Goal: Information Seeking & Learning: Learn about a topic

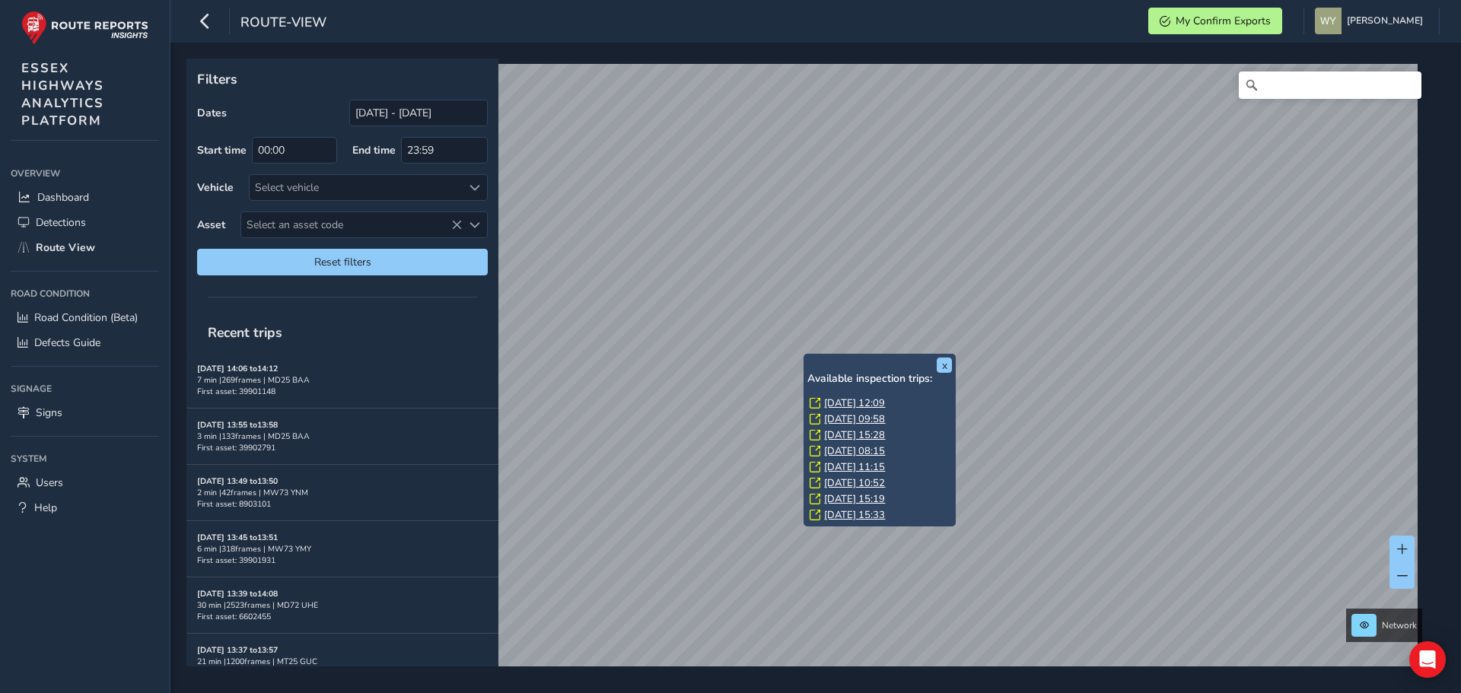
click at [831, 406] on link "[DATE] 12:09" at bounding box center [854, 404] width 61 height 14
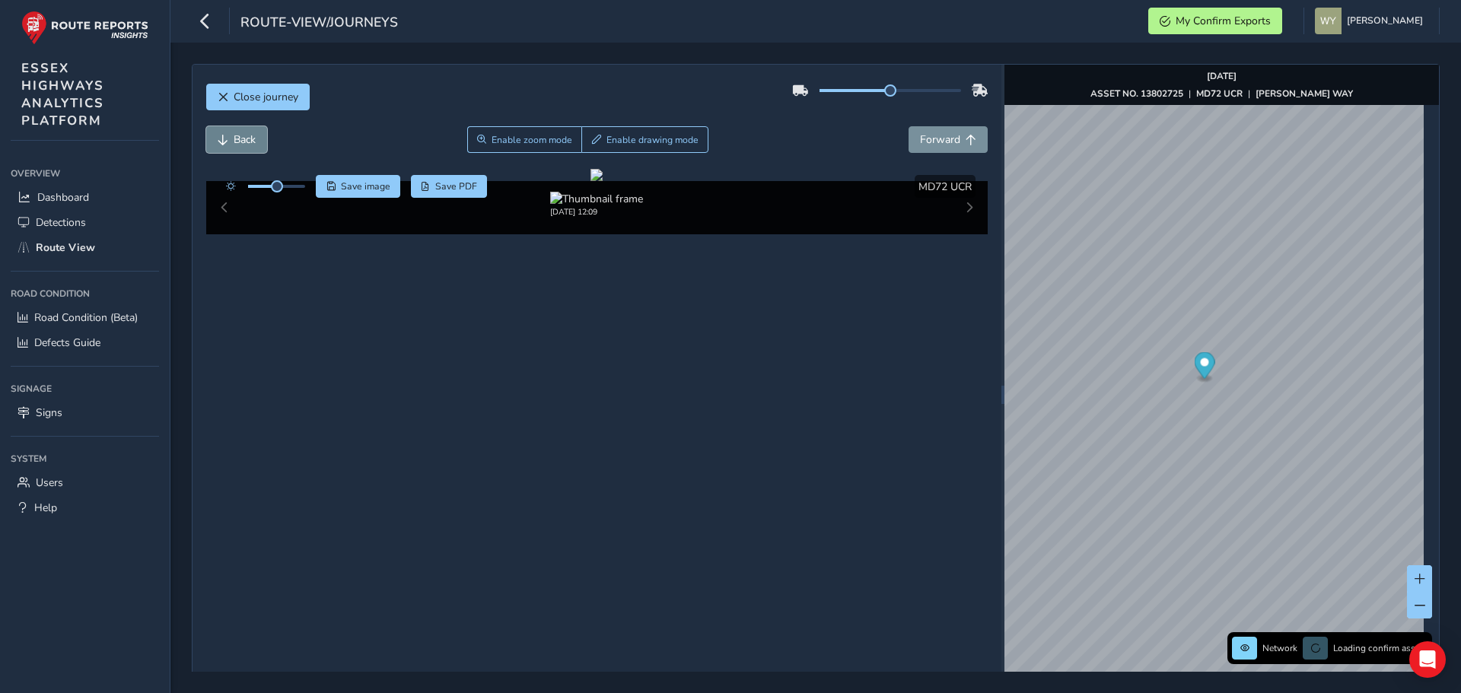
click at [247, 140] on span "Back" at bounding box center [245, 139] width 22 height 14
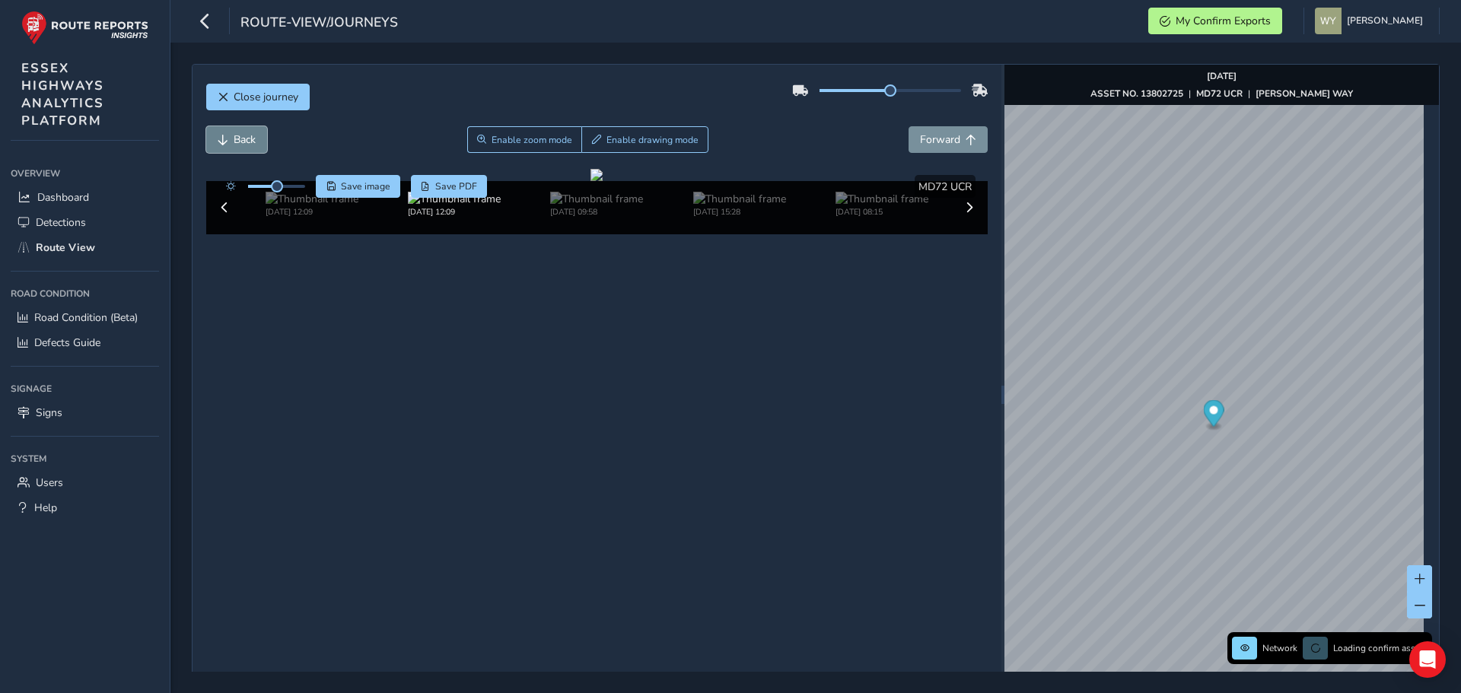
click at [247, 140] on span "Back" at bounding box center [245, 139] width 22 height 14
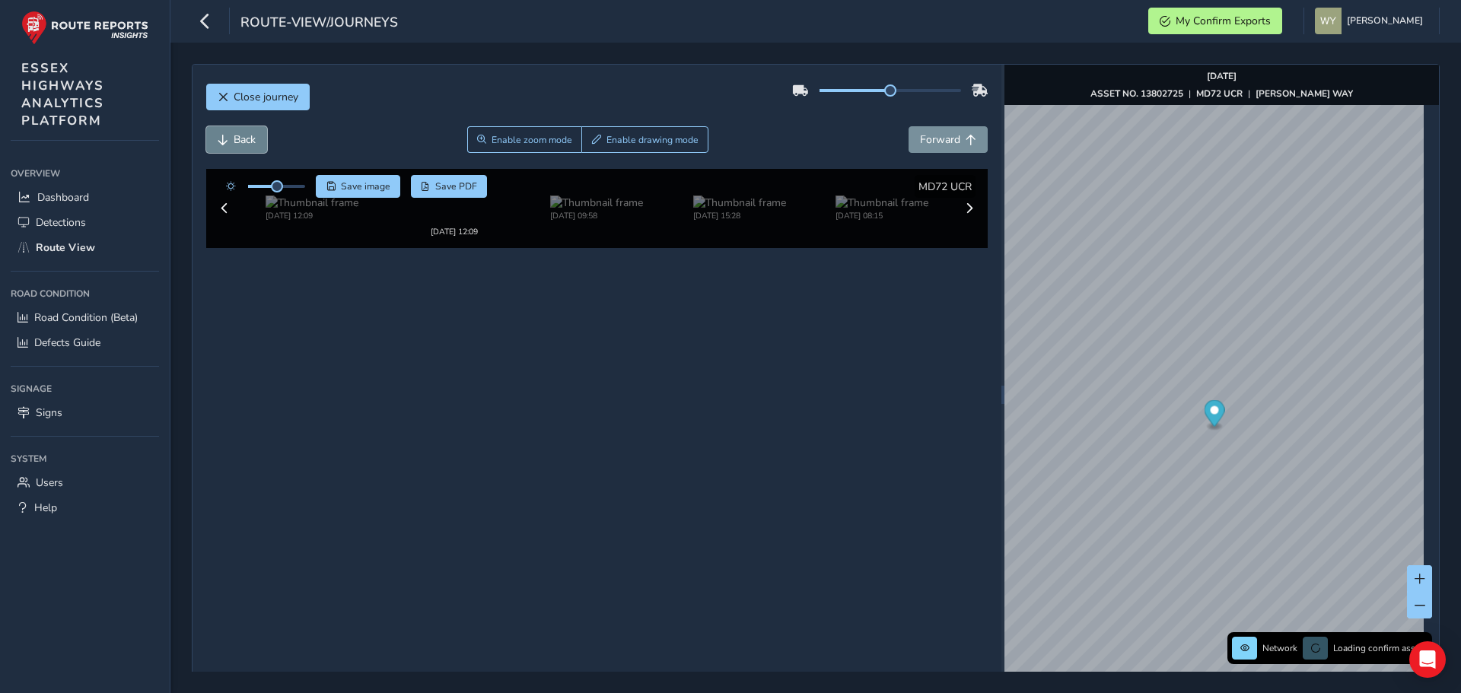
click at [247, 140] on span "Back" at bounding box center [245, 139] width 22 height 14
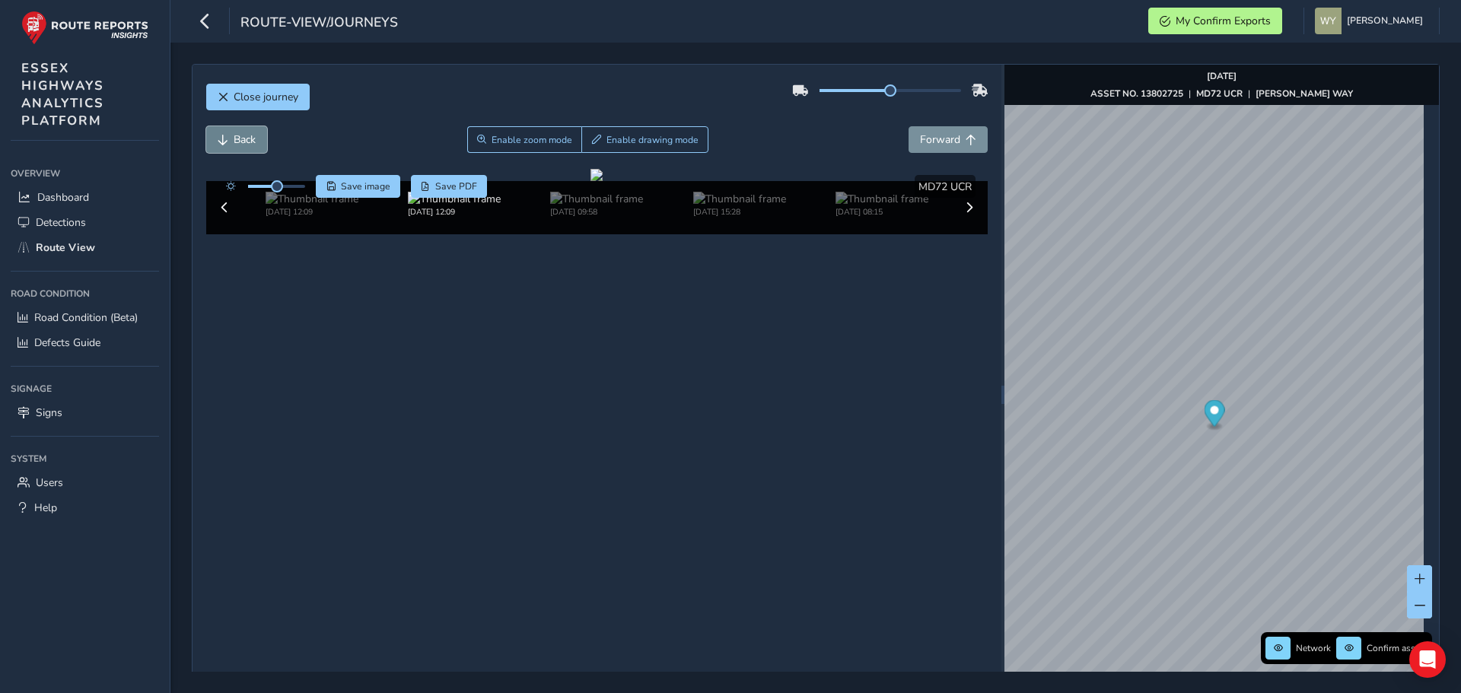
click at [247, 140] on span "Back" at bounding box center [245, 139] width 22 height 14
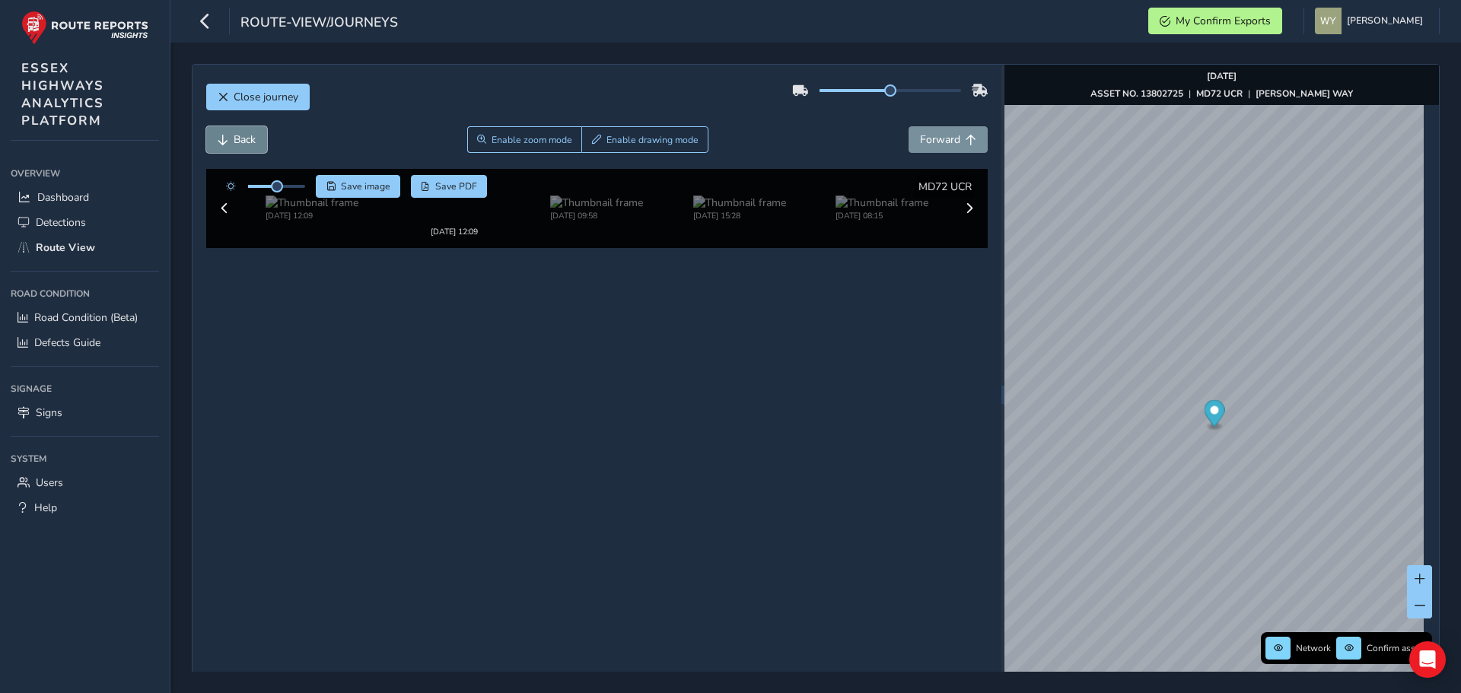
click at [247, 140] on span "Back" at bounding box center [245, 139] width 22 height 14
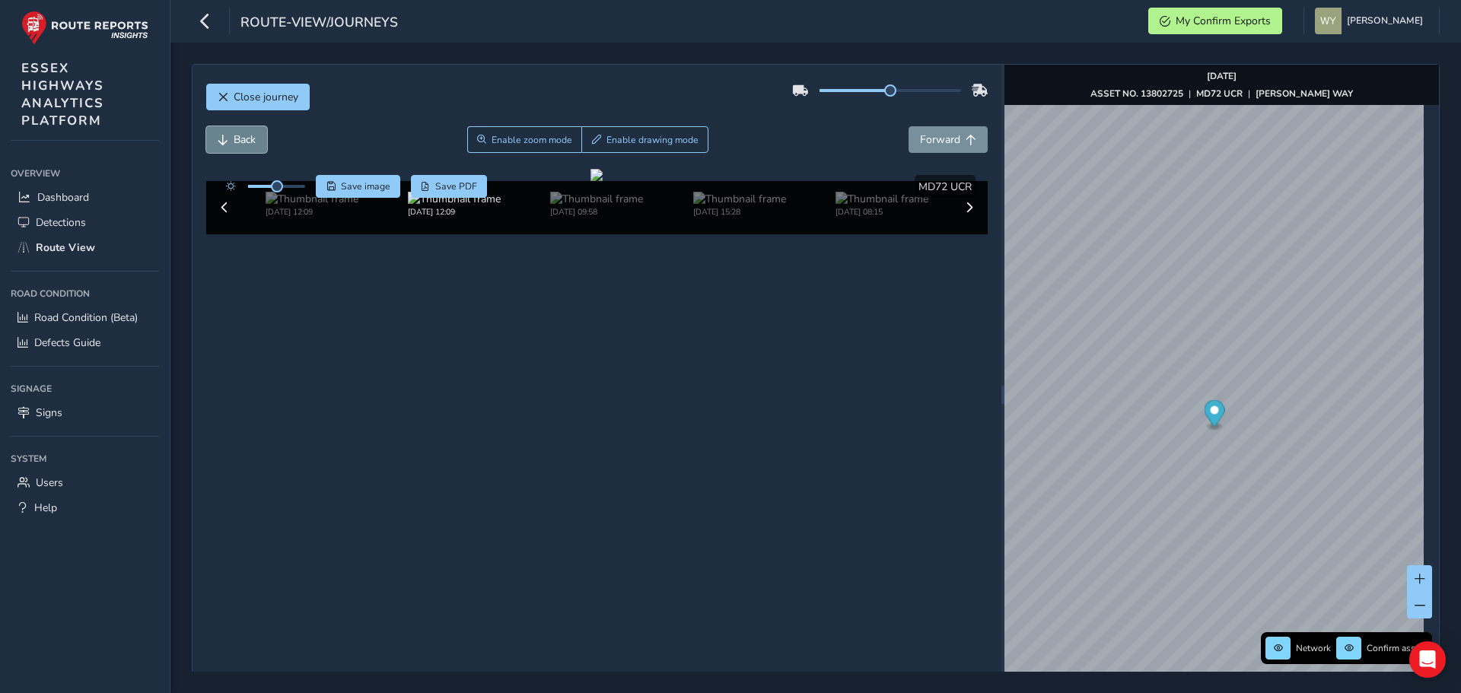
click at [247, 140] on span "Back" at bounding box center [245, 139] width 22 height 14
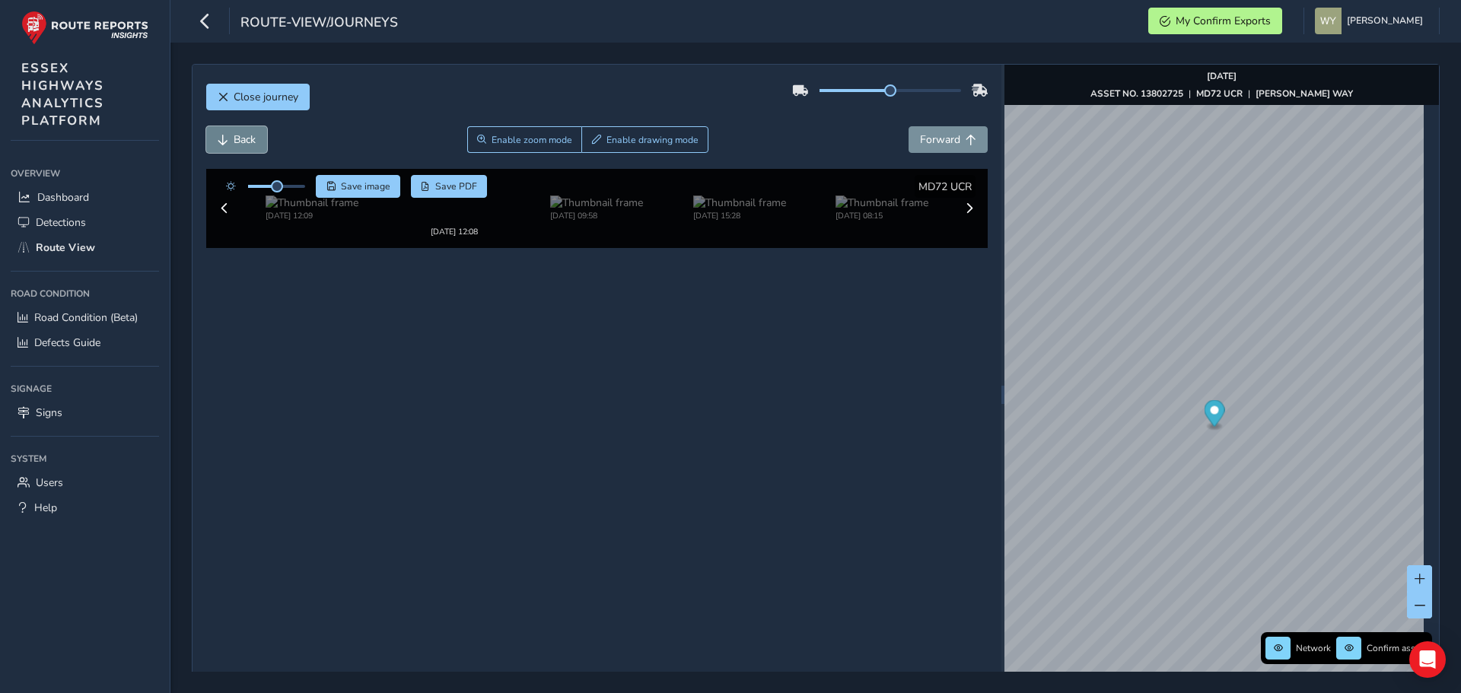
click at [247, 140] on span "Back" at bounding box center [245, 139] width 22 height 14
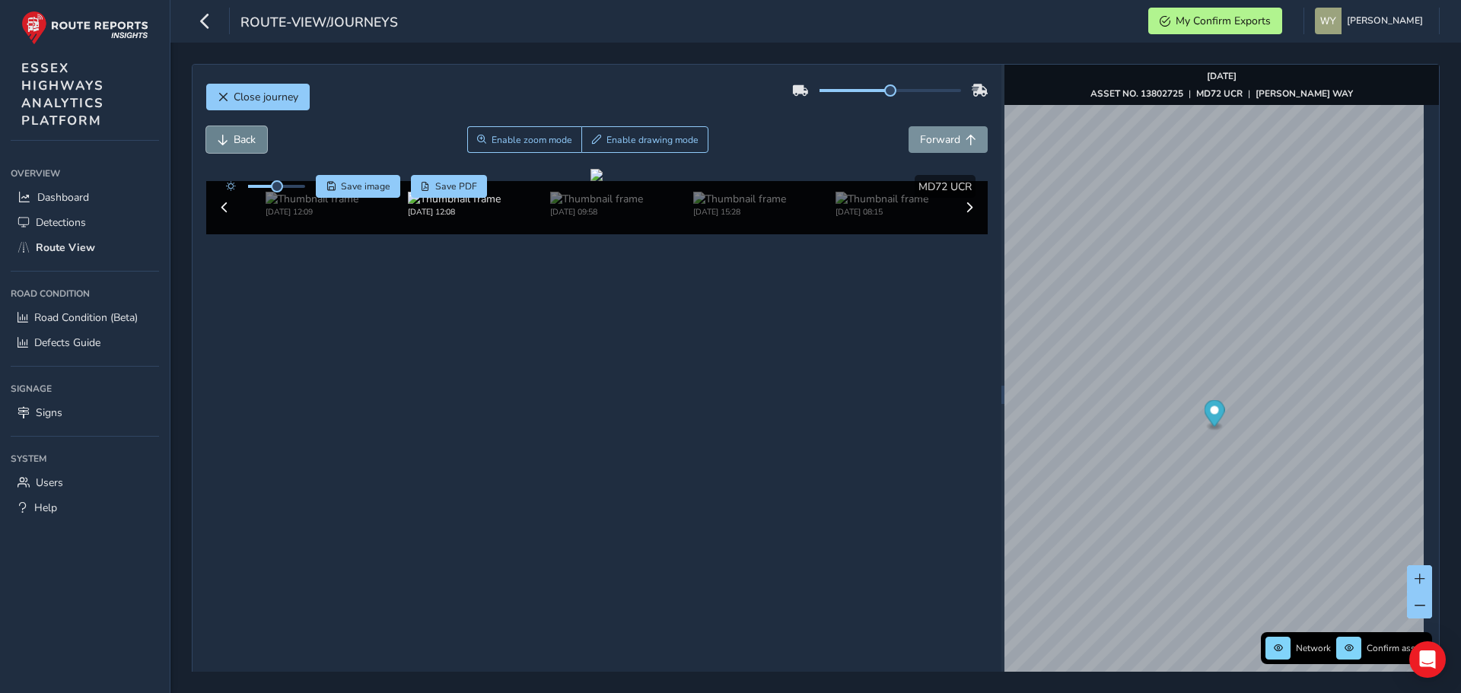
click at [247, 140] on span "Back" at bounding box center [245, 139] width 22 height 14
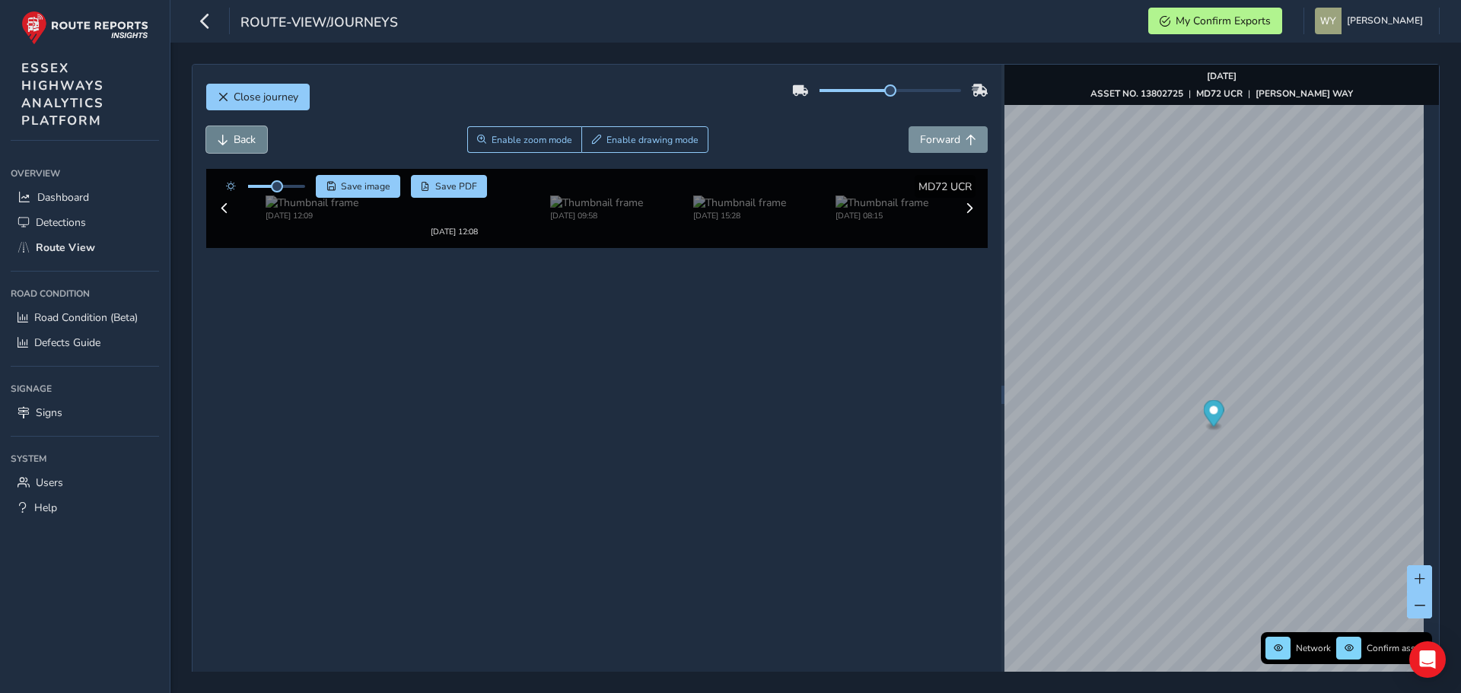
click at [247, 140] on span "Back" at bounding box center [245, 139] width 22 height 14
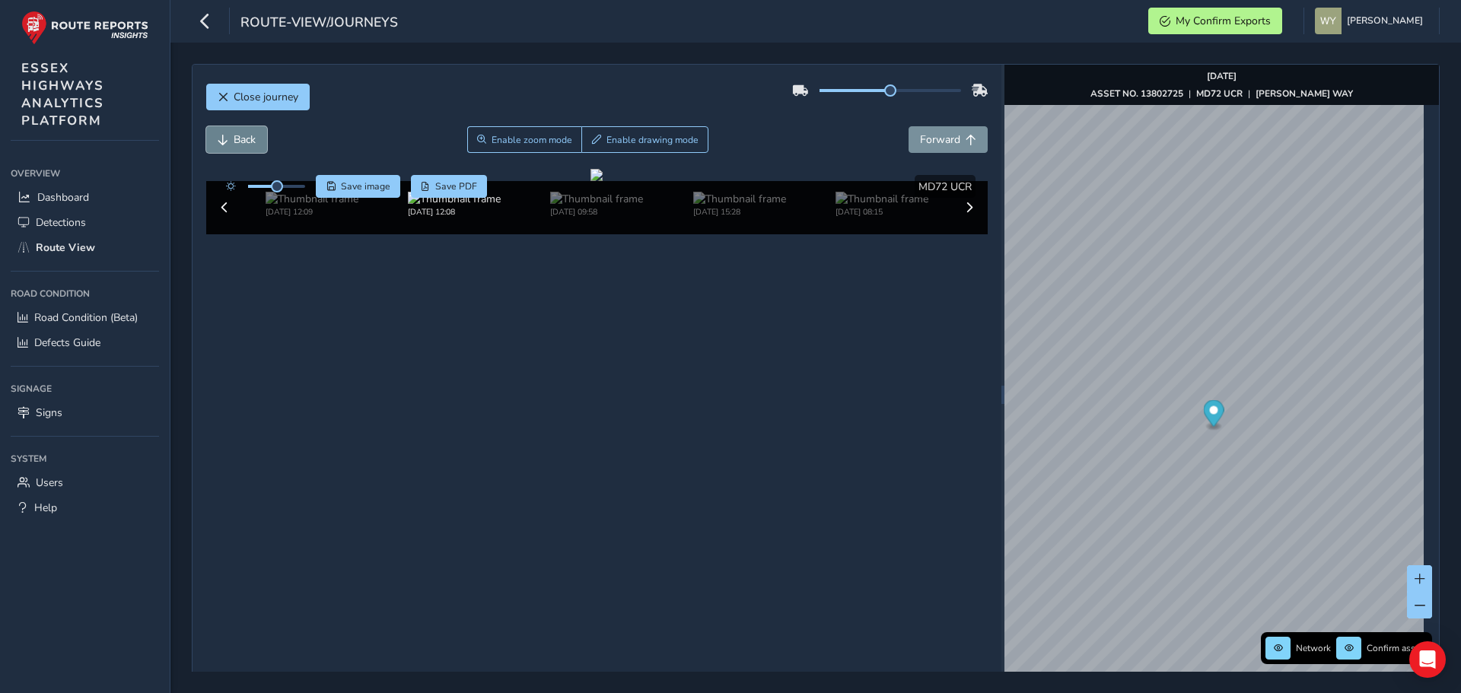
click at [247, 140] on span "Back" at bounding box center [245, 139] width 22 height 14
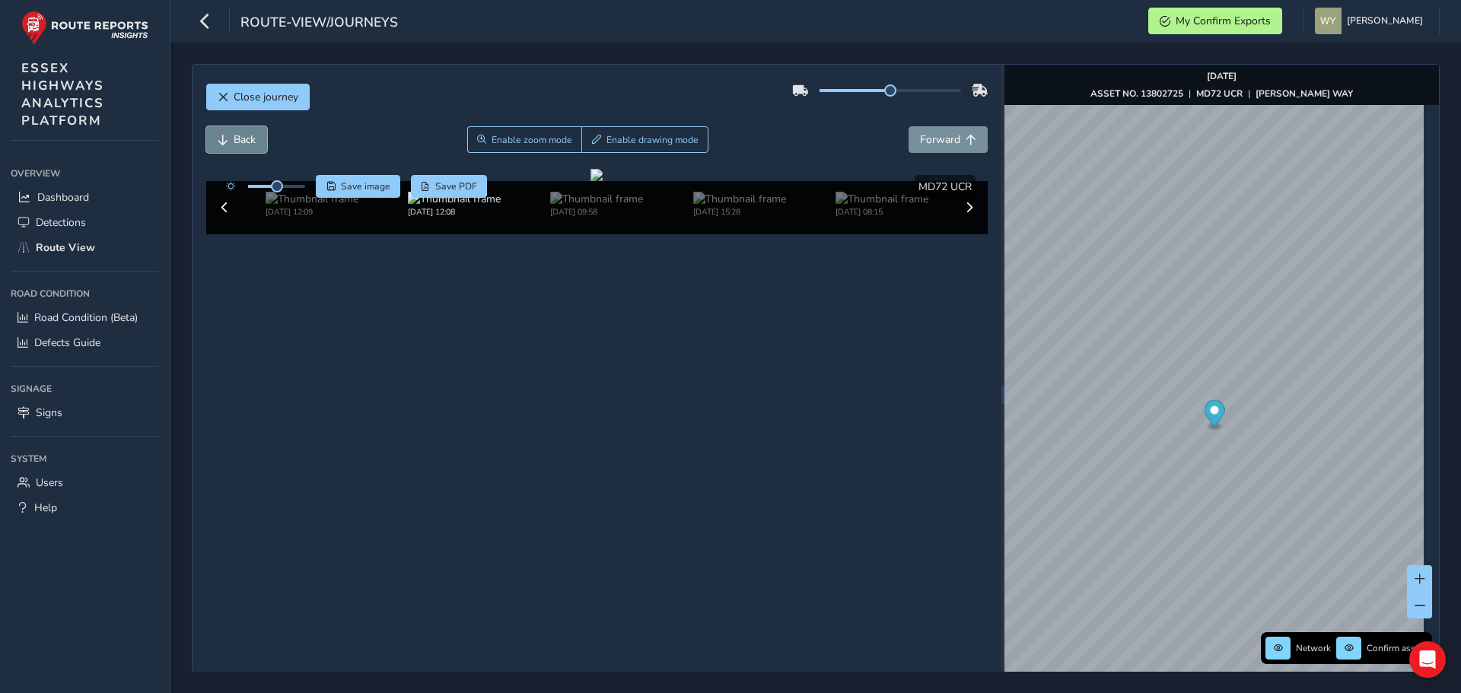
click at [247, 140] on span "Back" at bounding box center [245, 139] width 22 height 14
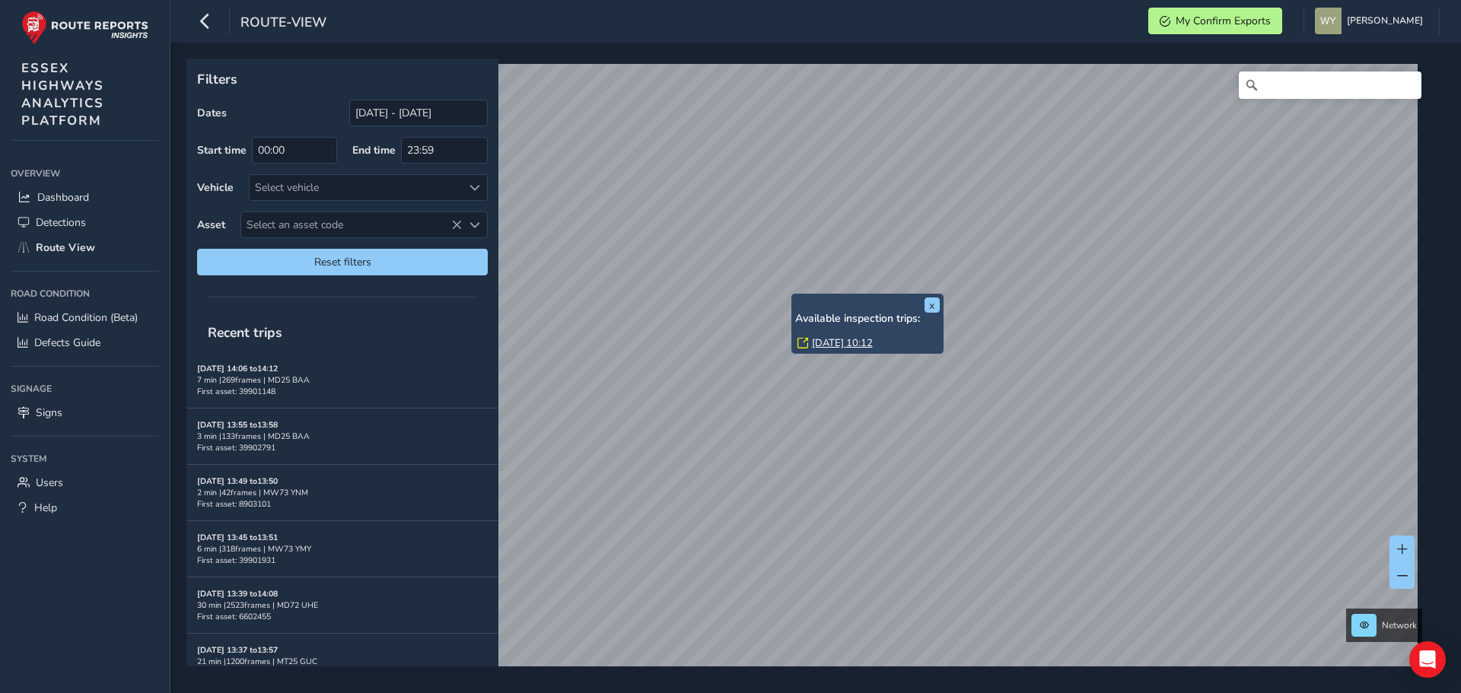
click at [817, 344] on link "[DATE] 10:12" at bounding box center [842, 343] width 61 height 14
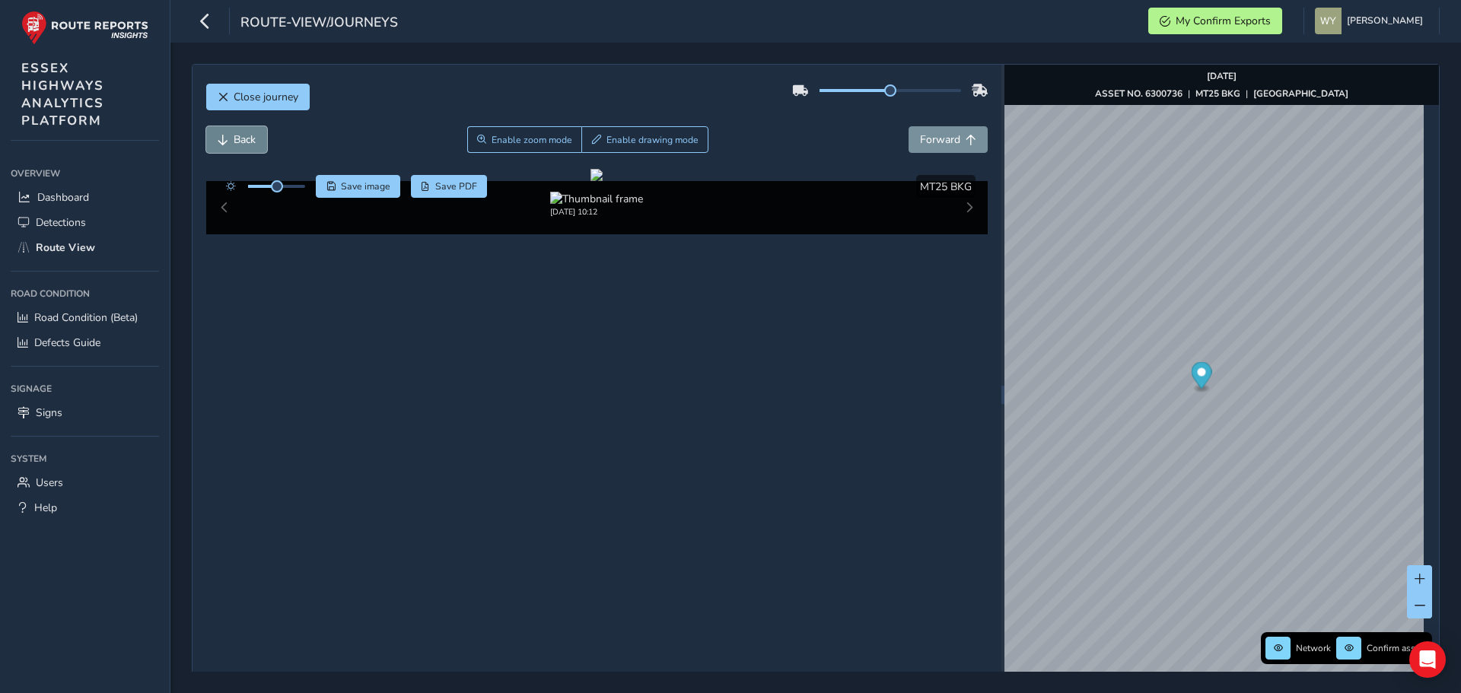
drag, startPoint x: 259, startPoint y: 145, endPoint x: 244, endPoint y: 135, distance: 17.5
click at [257, 145] on button "Back" at bounding box center [236, 139] width 61 height 27
click at [243, 134] on span "Back" at bounding box center [245, 139] width 22 height 14
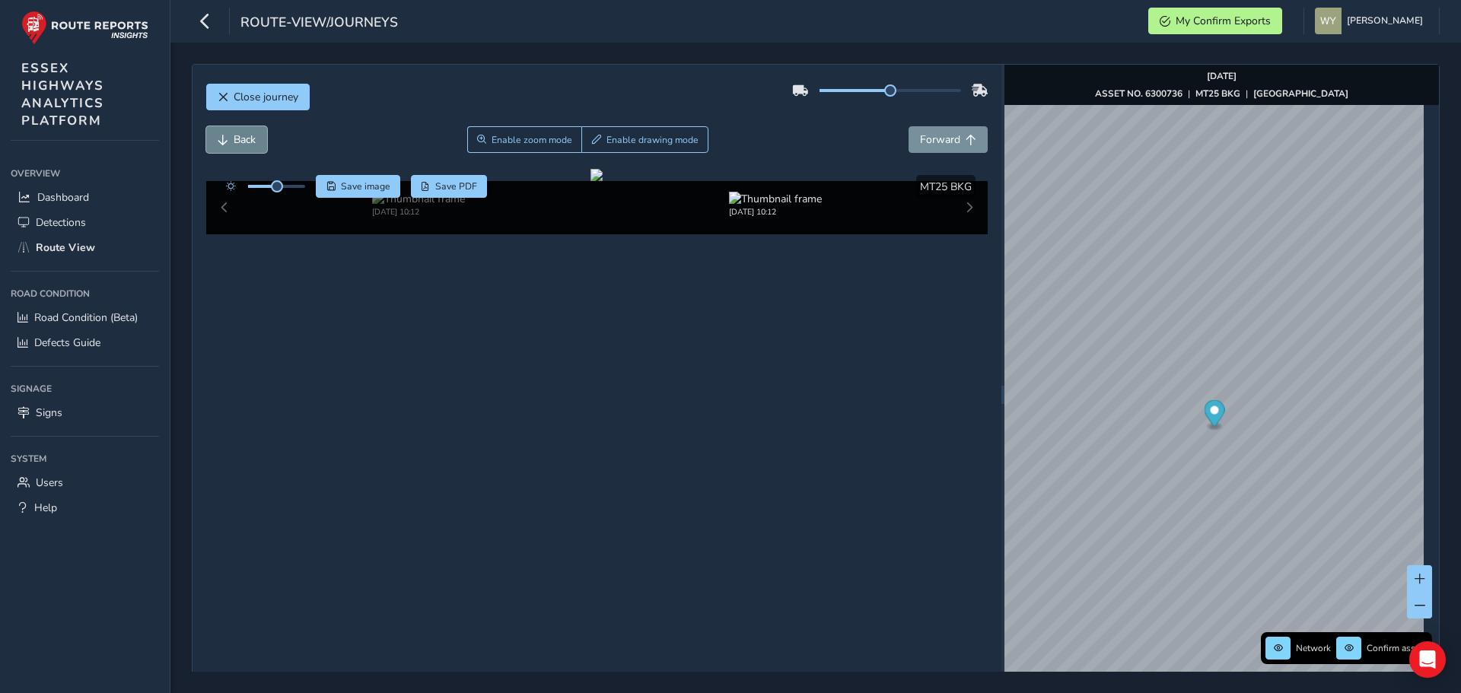
click at [243, 134] on span "Back" at bounding box center [245, 139] width 22 height 14
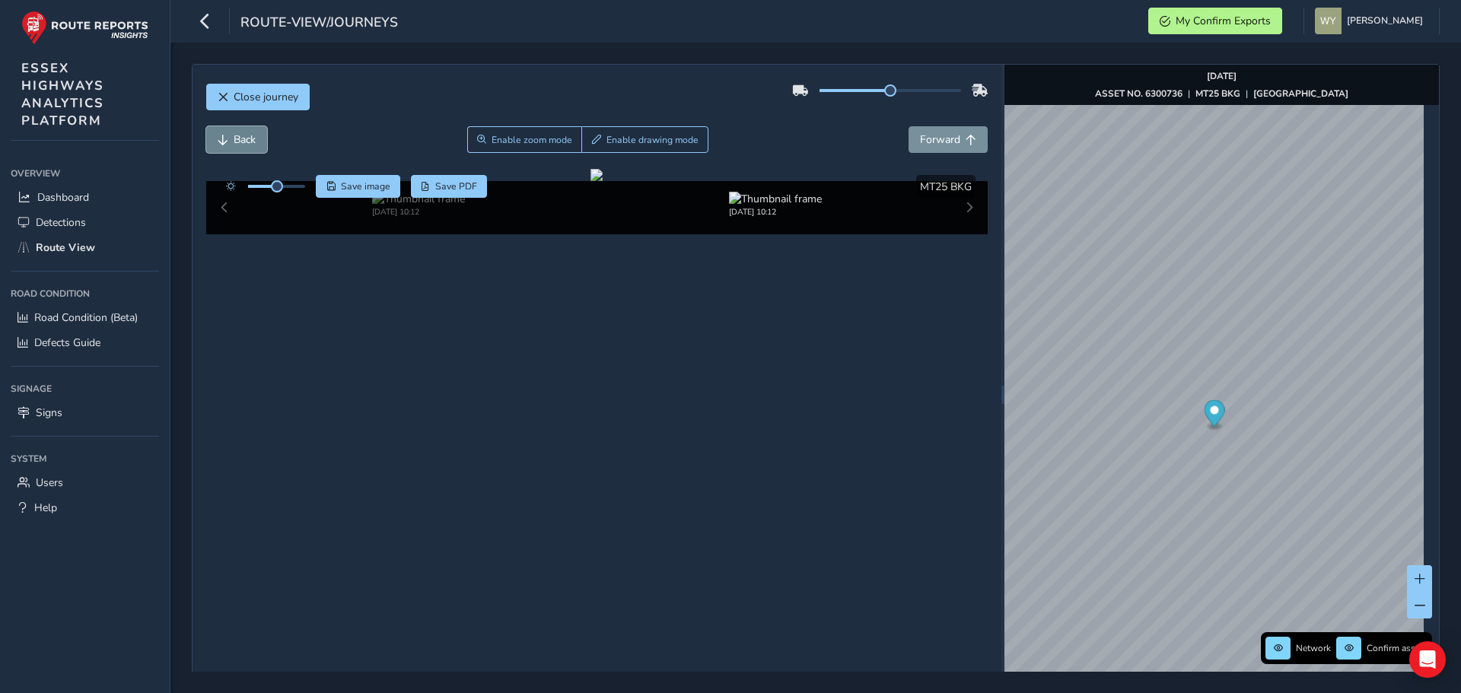
click at [243, 134] on span "Back" at bounding box center [245, 139] width 22 height 14
click at [920, 125] on div "Close journey" at bounding box center [597, 102] width 782 height 49
click at [921, 135] on span "Forward" at bounding box center [940, 139] width 40 height 14
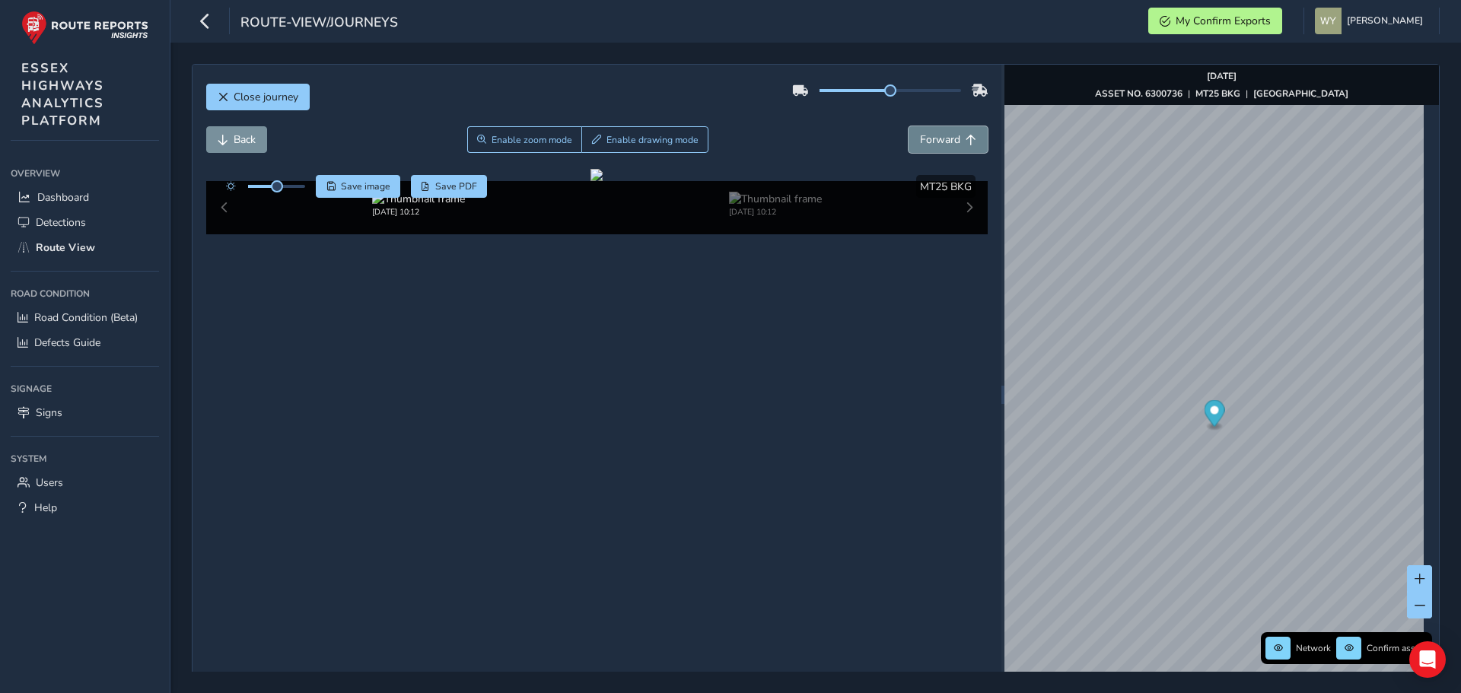
click at [921, 135] on span "Forward" at bounding box center [940, 139] width 40 height 14
click at [252, 145] on span "Back" at bounding box center [245, 139] width 22 height 14
click at [249, 148] on button "Back" at bounding box center [236, 139] width 61 height 27
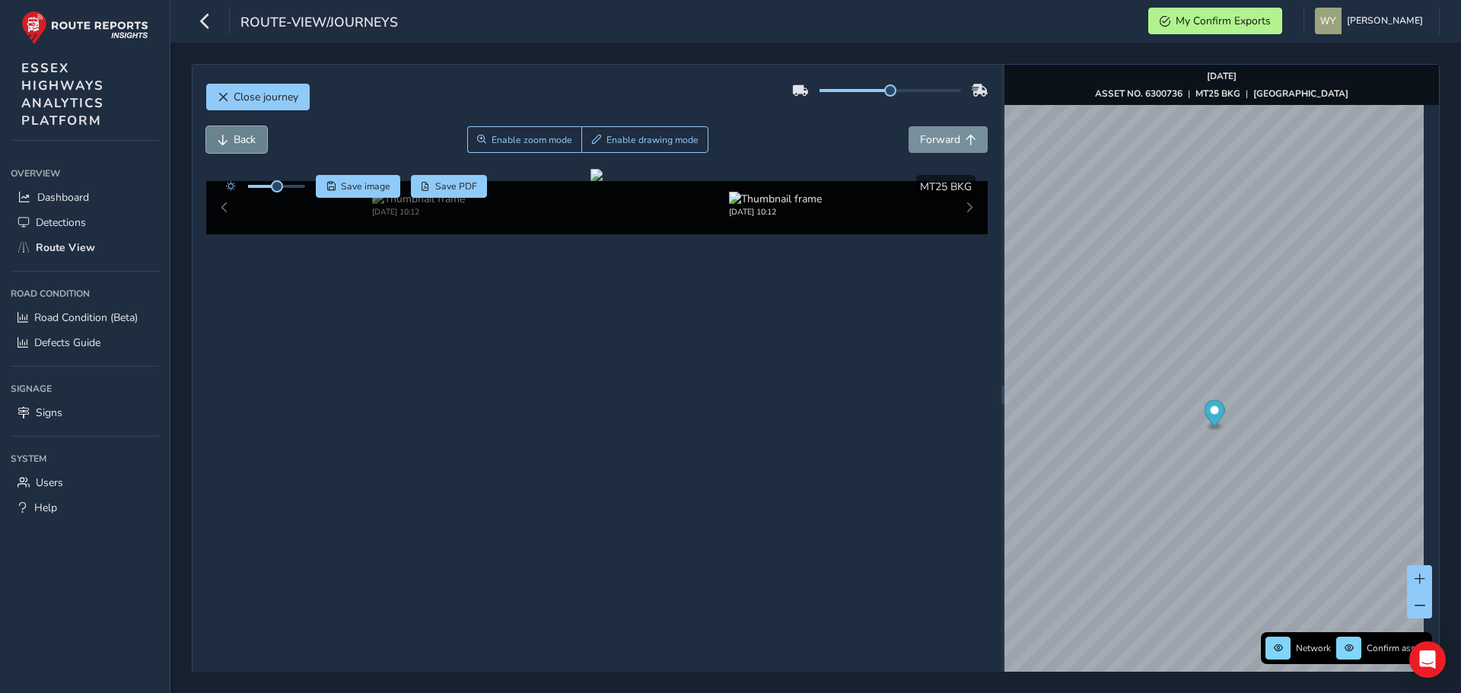
click at [249, 148] on button "Back" at bounding box center [236, 139] width 61 height 27
click at [250, 148] on button "Back" at bounding box center [236, 139] width 61 height 27
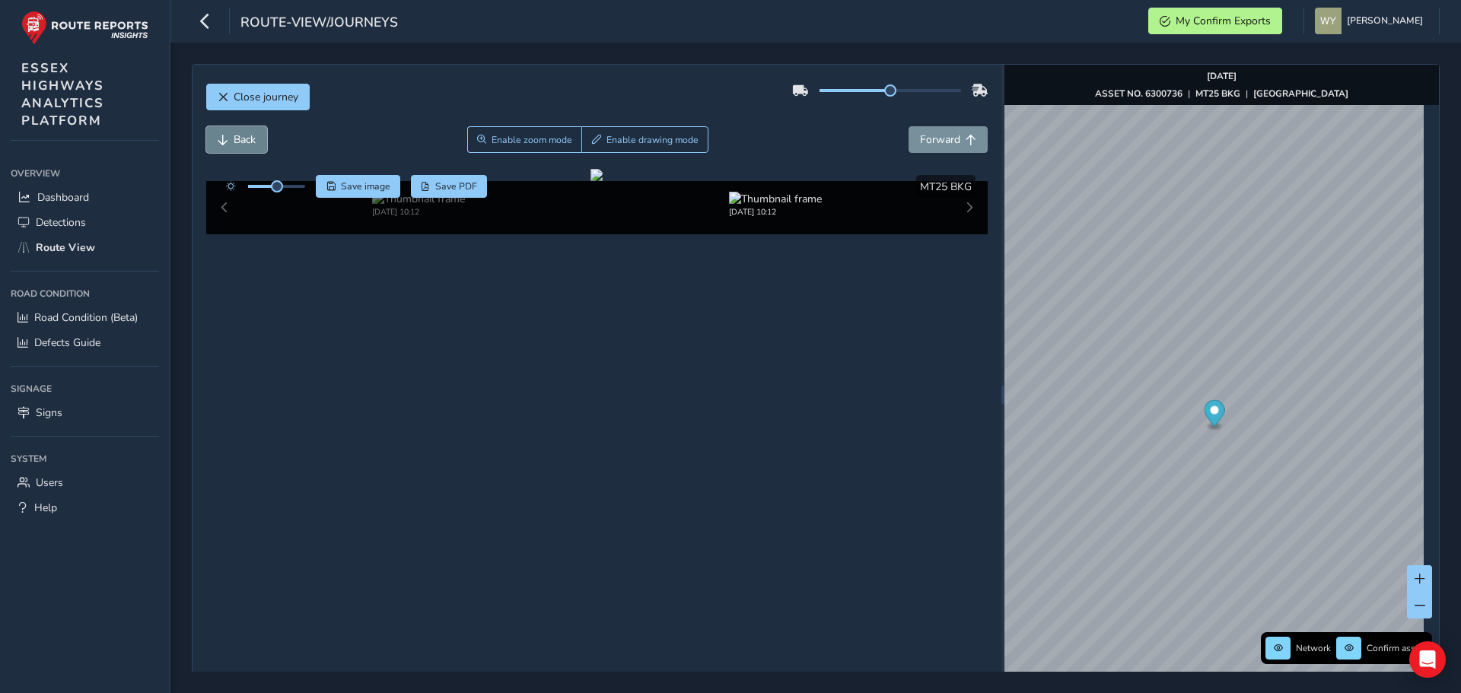
click at [250, 148] on button "Back" at bounding box center [236, 139] width 61 height 27
click at [938, 129] on button "Forward" at bounding box center [948, 139] width 79 height 27
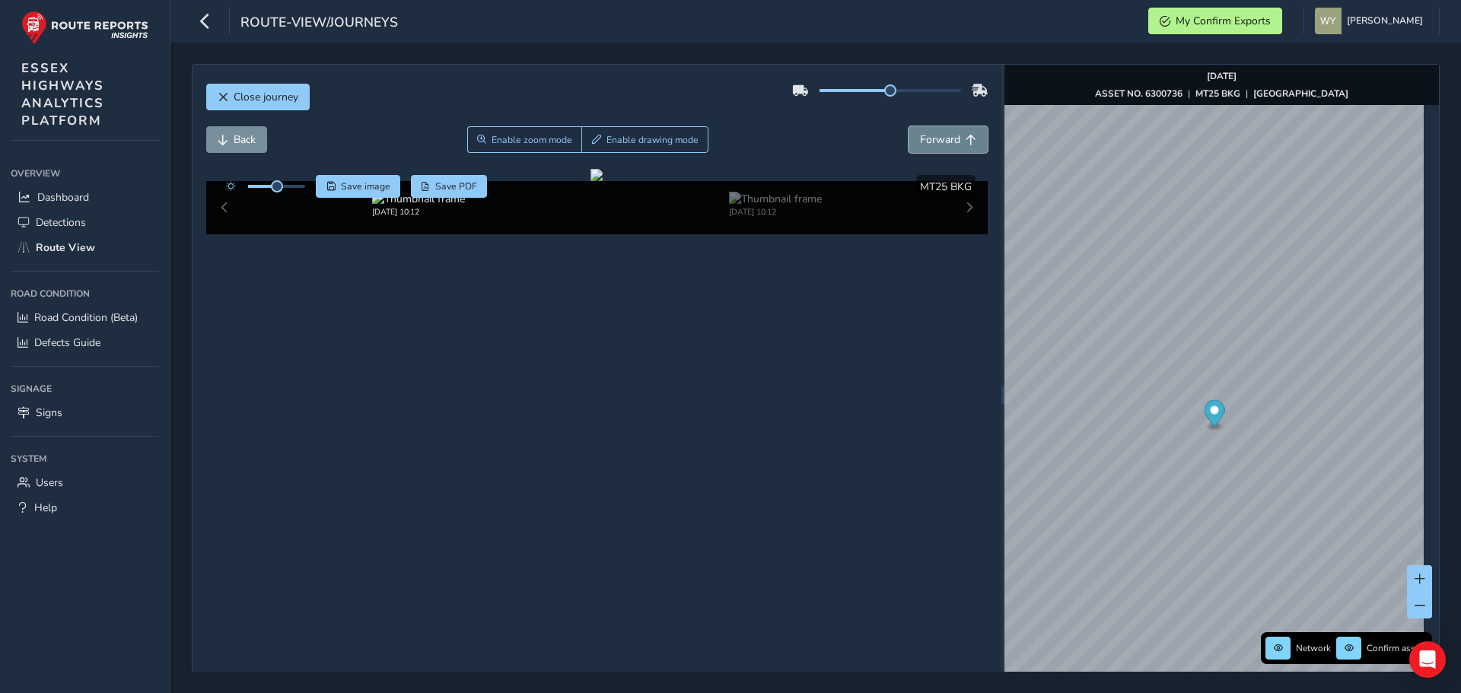
click at [938, 129] on button "Forward" at bounding box center [948, 139] width 79 height 27
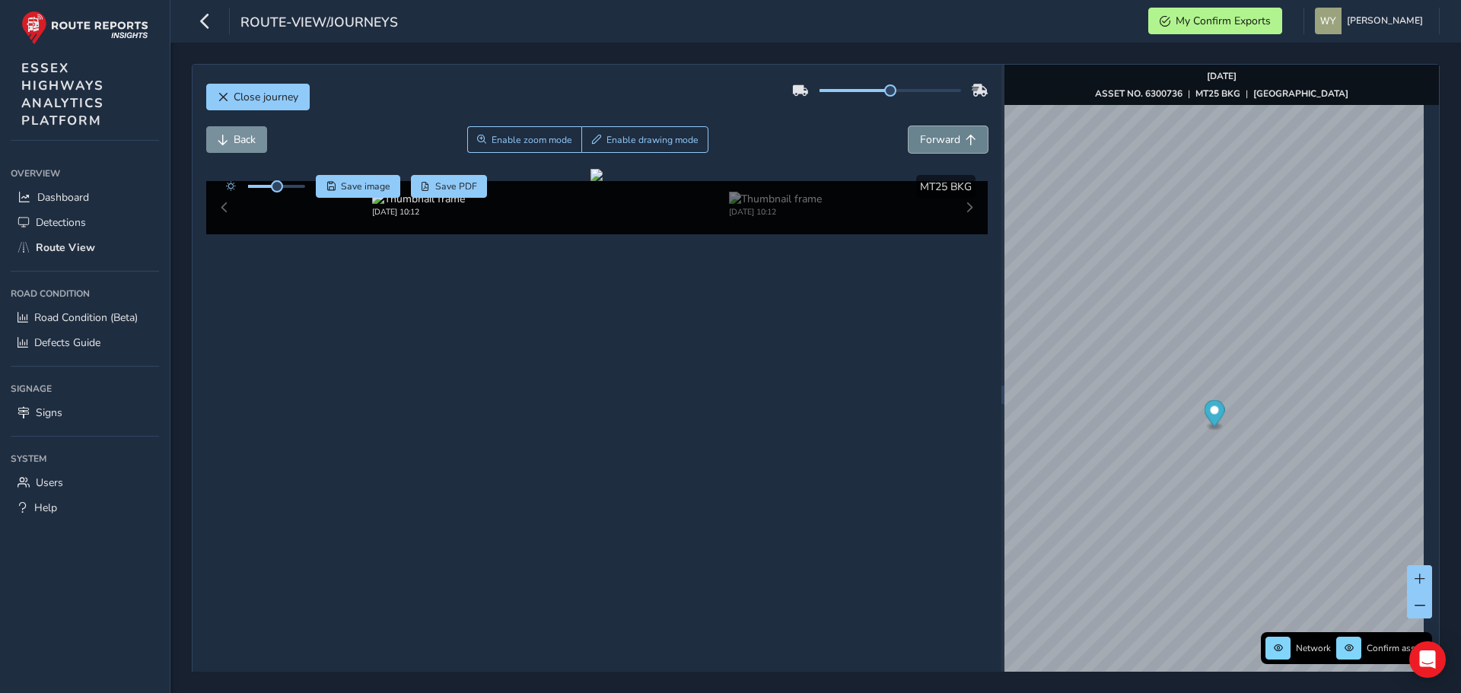
click at [938, 129] on button "Forward" at bounding box center [948, 139] width 79 height 27
click at [241, 143] on span "Back" at bounding box center [245, 139] width 22 height 14
